Goal: Consume media (video, audio): Consume media (video, audio)

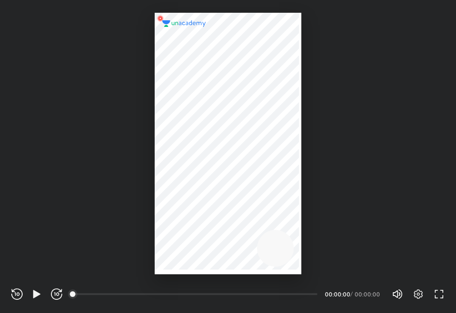
scroll to position [313, 456]
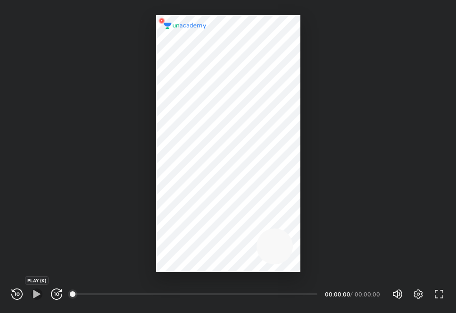
click at [32, 293] on icon "button" at bounding box center [36, 293] width 11 height 11
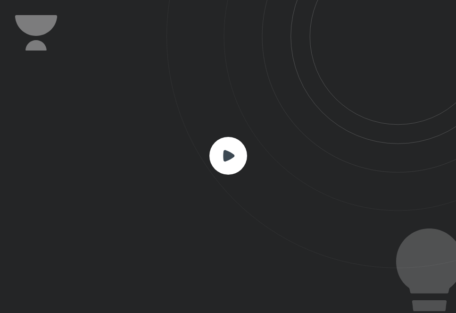
click at [222, 150] on rect at bounding box center [228, 156] width 38 height 38
click at [221, 150] on rect at bounding box center [228, 156] width 38 height 38
click at [233, 159] on rect at bounding box center [228, 156] width 38 height 38
click at [232, 159] on rect at bounding box center [228, 156] width 38 height 38
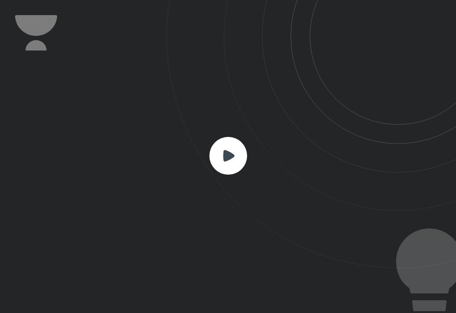
click at [230, 160] on rect at bounding box center [228, 156] width 38 height 38
click at [229, 161] on rect at bounding box center [228, 156] width 38 height 38
click at [291, 257] on icon at bounding box center [311, 134] width 290 height 268
